Goal: Task Accomplishment & Management: Complete application form

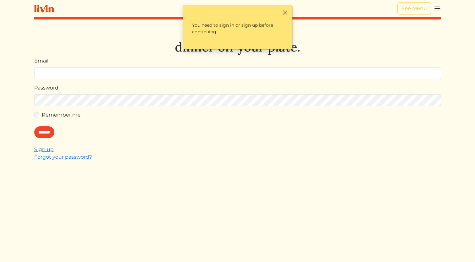
type input "**********"
click at [41, 118] on div "Remember me" at bounding box center [237, 115] width 407 height 8
click at [46, 129] on input "******" at bounding box center [44, 132] width 20 height 12
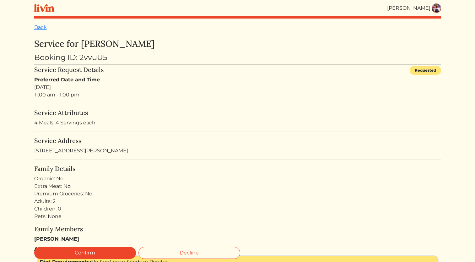
click at [467, 11] on html "[PERSON_NAME] [PERSON_NAME] Log out Dashboard Services Upcoming Completed Reque…" at bounding box center [237, 131] width 475 height 262
